Goal: Check status: Check status

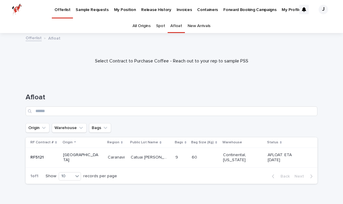
click at [224, 9] on p "Forward Booking Campaigns" at bounding box center [250, 6] width 53 height 13
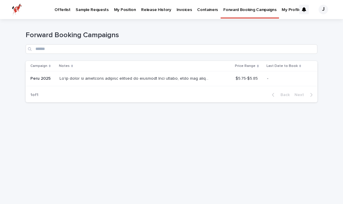
click at [67, 8] on p "Offerlist" at bounding box center [63, 6] width 16 height 13
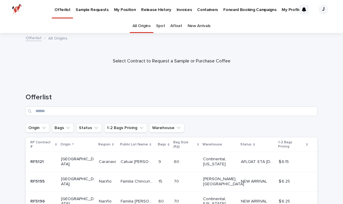
click at [187, 26] on div "New Arrivals" at bounding box center [199, 26] width 28 height 14
click at [180, 28] on link "Afloat" at bounding box center [176, 26] width 12 height 14
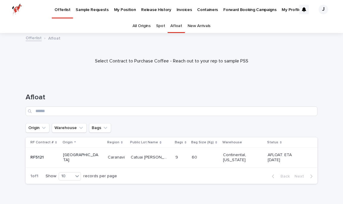
click at [160, 30] on link "Spot" at bounding box center [160, 26] width 9 height 14
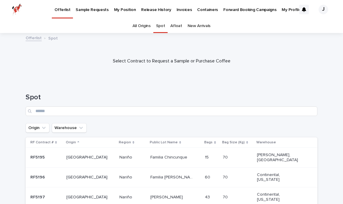
click at [145, 29] on link "All Origins" at bounding box center [142, 26] width 18 height 14
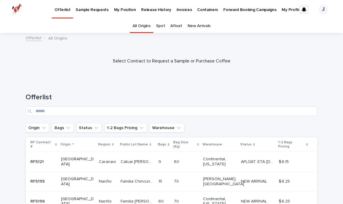
click at [201, 11] on p "Containers" at bounding box center [207, 6] width 21 height 13
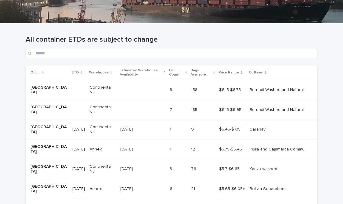
scroll to position [85, 0]
click at [196, 95] on td "158 158" at bounding box center [203, 90] width 28 height 20
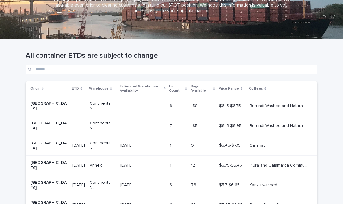
scroll to position [72, 0]
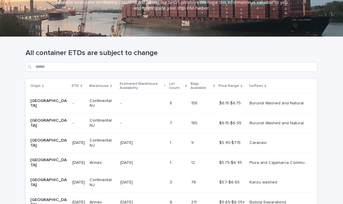
click at [195, 129] on td "185 185" at bounding box center [203, 124] width 28 height 20
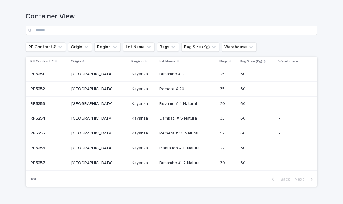
scroll to position [57, 0]
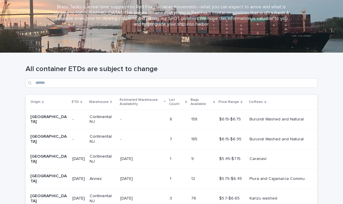
scroll to position [58, 0]
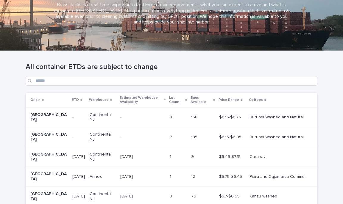
click at [149, 118] on div "- -" at bounding box center [142, 118] width 45 height 10
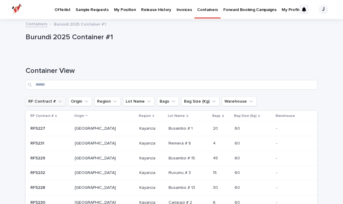
click at [59, 105] on button "RF Contract #" at bounding box center [46, 102] width 40 height 10
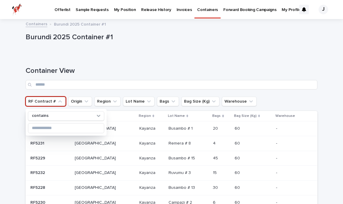
click at [59, 102] on icon "RF Contract #" at bounding box center [60, 101] width 4 height 2
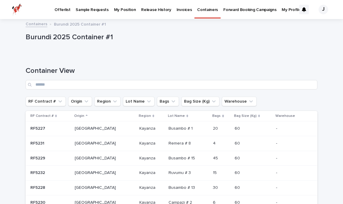
click at [139, 131] on p at bounding box center [151, 128] width 25 height 5
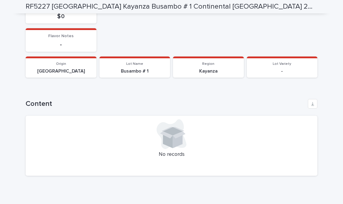
scroll to position [277, 0]
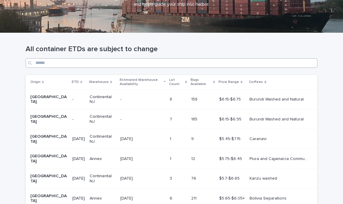
scroll to position [77, 0]
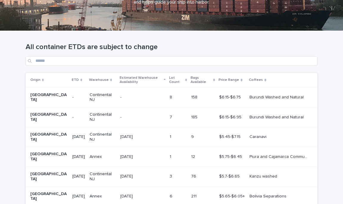
click at [44, 97] on p "[GEOGRAPHIC_DATA]" at bounding box center [48, 98] width 37 height 10
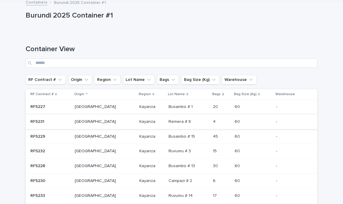
scroll to position [87, 0]
